Goal: Entertainment & Leisure: Consume media (video, audio)

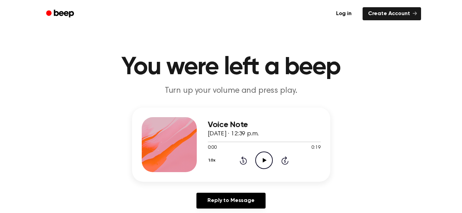
click at [264, 161] on icon at bounding box center [265, 160] width 4 height 4
click at [262, 163] on icon "Play Audio" at bounding box center [264, 161] width 18 height 18
click at [264, 163] on icon "Pause Audio" at bounding box center [264, 161] width 18 height 18
click at [209, 143] on div at bounding box center [264, 142] width 113 height 6
click at [266, 162] on icon "Play Audio" at bounding box center [264, 161] width 18 height 18
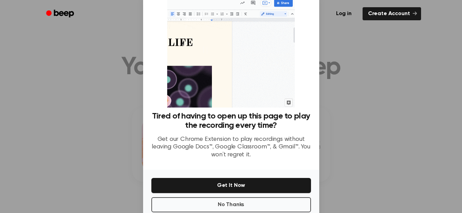
scroll to position [37, 0]
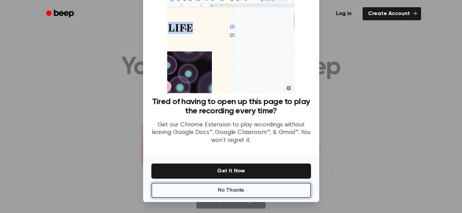
click at [245, 191] on button "No Thanks" at bounding box center [232, 190] width 160 height 15
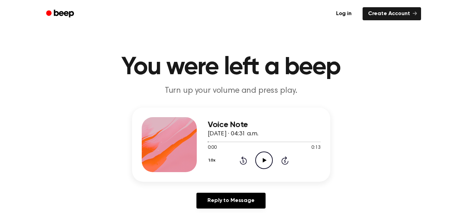
click at [268, 160] on icon "Play Audio" at bounding box center [264, 161] width 18 height 18
click at [266, 164] on icon "Pause Audio" at bounding box center [264, 161] width 18 height 18
drag, startPoint x: 248, startPoint y: 143, endPoint x: 194, endPoint y: 142, distance: 53.7
click at [194, 142] on div "Voice Note September 21, 2025 · 04:31 a.m. 0:04 0:13 Your browser does not supp…" at bounding box center [231, 145] width 198 height 74
drag, startPoint x: 194, startPoint y: 142, endPoint x: 299, endPoint y: 111, distance: 109.6
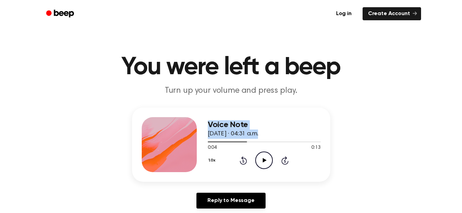
click at [305, 107] on main "You were left a beep Turn up your volume and press play. Voice Note September 2…" at bounding box center [231, 212] width 462 height 425
click at [209, 141] on div at bounding box center [264, 142] width 113 height 6
click at [261, 158] on icon "Play Audio" at bounding box center [264, 161] width 18 height 18
click at [268, 160] on icon "Pause Audio" at bounding box center [264, 161] width 18 height 18
click at [236, 141] on div at bounding box center [264, 142] width 113 height 6
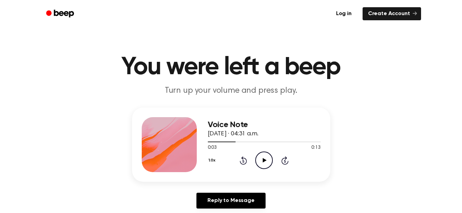
click at [261, 156] on icon "Play Audio" at bounding box center [264, 161] width 18 height 18
click at [266, 159] on icon "Pause Audio" at bounding box center [264, 161] width 18 height 18
click at [264, 157] on icon "Play Audio" at bounding box center [264, 161] width 18 height 18
click at [264, 161] on icon "Pause Audio" at bounding box center [264, 161] width 18 height 18
click at [265, 160] on icon at bounding box center [265, 160] width 4 height 4
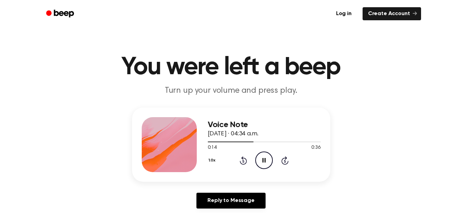
click at [267, 166] on icon "Pause Audio" at bounding box center [264, 161] width 18 height 18
click at [209, 141] on div at bounding box center [264, 142] width 113 height 6
click at [266, 159] on icon "Play Audio" at bounding box center [264, 161] width 18 height 18
click at [217, 140] on div at bounding box center [264, 142] width 113 height 6
click at [265, 163] on icon "Play Audio" at bounding box center [264, 161] width 18 height 18
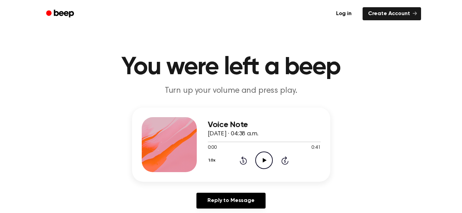
click at [263, 157] on icon "Play Audio" at bounding box center [264, 161] width 18 height 18
click at [258, 159] on icon "Pause Audio" at bounding box center [264, 161] width 18 height 18
click at [218, 142] on div at bounding box center [264, 142] width 113 height 6
click at [261, 159] on icon "Play Audio" at bounding box center [264, 161] width 18 height 18
click at [267, 158] on icon "Pause Audio" at bounding box center [264, 161] width 18 height 18
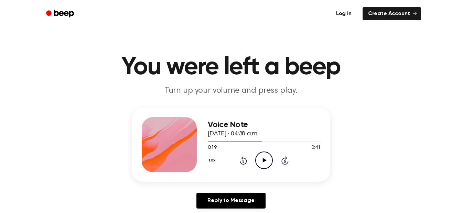
click at [265, 156] on icon "Play Audio" at bounding box center [264, 161] width 18 height 18
click at [268, 159] on icon "Play Audio" at bounding box center [264, 161] width 18 height 18
click at [262, 165] on icon "Pause Audio" at bounding box center [264, 161] width 18 height 18
click at [265, 163] on icon "Play Audio" at bounding box center [264, 161] width 18 height 18
click at [261, 159] on icon "Pause Audio" at bounding box center [264, 161] width 18 height 18
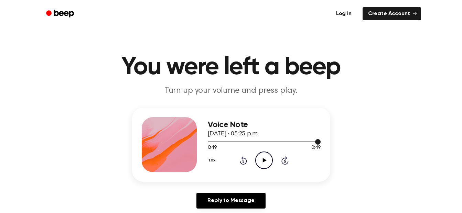
click at [301, 142] on div at bounding box center [264, 142] width 113 height 1
click at [263, 161] on icon "Play Audio" at bounding box center [264, 161] width 18 height 18
click at [215, 141] on div at bounding box center [264, 142] width 113 height 6
click at [266, 163] on icon "Play Audio" at bounding box center [264, 161] width 18 height 18
click at [261, 161] on icon "Pause Audio" at bounding box center [264, 161] width 18 height 18
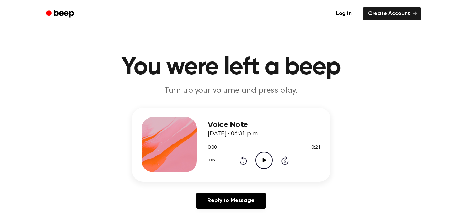
click at [265, 160] on icon "Play Audio" at bounding box center [264, 161] width 18 height 18
click at [260, 161] on icon "Pause Audio" at bounding box center [264, 161] width 18 height 18
click at [217, 141] on div at bounding box center [264, 142] width 113 height 6
click at [263, 157] on icon "Play Audio" at bounding box center [264, 161] width 18 height 18
click at [218, 142] on div at bounding box center [264, 142] width 113 height 1
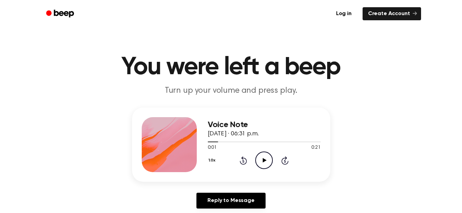
click at [262, 160] on icon "Play Audio" at bounding box center [264, 161] width 18 height 18
click at [266, 162] on icon at bounding box center [264, 160] width 3 height 4
click at [266, 164] on icon "Play Audio" at bounding box center [264, 161] width 18 height 18
click at [268, 163] on icon "Pause Audio" at bounding box center [264, 161] width 18 height 18
click at [262, 159] on icon "Play Audio" at bounding box center [264, 161] width 18 height 18
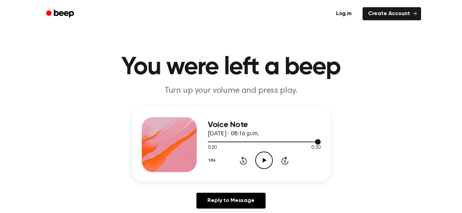
click at [221, 139] on div at bounding box center [264, 142] width 113 height 6
click at [262, 164] on icon "Play Audio" at bounding box center [264, 161] width 18 height 18
click at [267, 164] on icon "Play Audio" at bounding box center [264, 161] width 18 height 18
click at [264, 166] on icon "Play Audio" at bounding box center [264, 161] width 18 height 18
click at [206, 142] on div "Voice Note September 21, 2025 · 08:23 p.m. 0:17 0:17 Your browser does not supp…" at bounding box center [231, 145] width 198 height 74
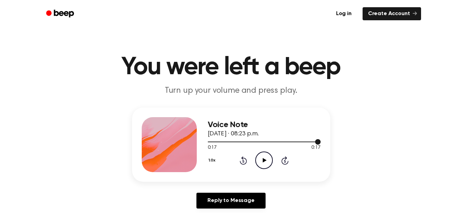
click at [210, 141] on div at bounding box center [264, 142] width 113 height 6
click at [264, 163] on icon "Play Audio" at bounding box center [264, 161] width 18 height 18
click at [267, 163] on icon "Pause Audio" at bounding box center [264, 161] width 18 height 18
click at [263, 160] on icon "Play Audio" at bounding box center [264, 161] width 18 height 18
click at [209, 143] on div at bounding box center [264, 142] width 113 height 6
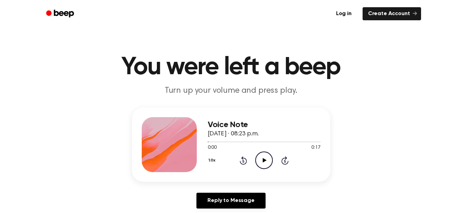
click at [265, 162] on icon "Play Audio" at bounding box center [264, 161] width 18 height 18
click at [261, 165] on icon "Play Audio" at bounding box center [264, 161] width 18 height 18
click at [261, 160] on icon "Pause Audio" at bounding box center [264, 161] width 18 height 18
click at [266, 155] on icon "Play Audio" at bounding box center [264, 161] width 18 height 18
click at [244, 141] on div at bounding box center [264, 142] width 113 height 6
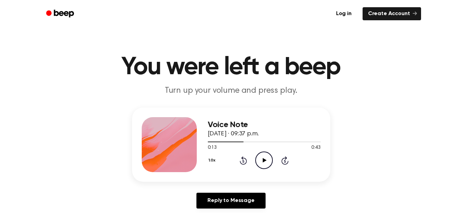
click at [269, 161] on icon "Play Audio" at bounding box center [264, 161] width 18 height 18
click at [262, 165] on icon "Play Audio" at bounding box center [264, 161] width 18 height 18
click at [261, 160] on icon "Play Audio" at bounding box center [264, 161] width 18 height 18
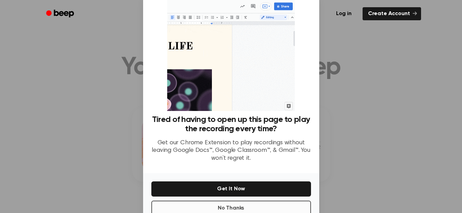
scroll to position [37, 0]
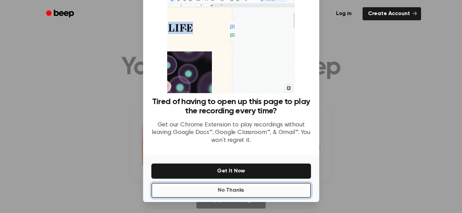
click at [251, 190] on button "No Thanks" at bounding box center [232, 190] width 160 height 15
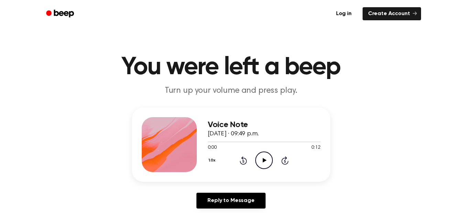
click at [266, 161] on icon "Play Audio" at bounding box center [264, 161] width 18 height 18
